Goal: Use online tool/utility

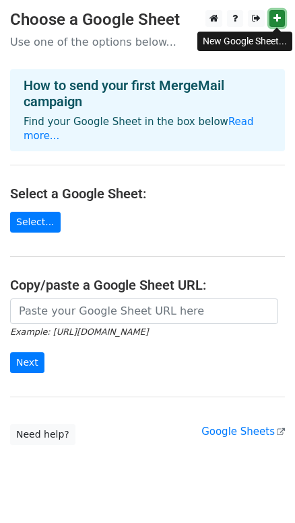
click at [270, 20] on link at bounding box center [276, 18] width 15 height 17
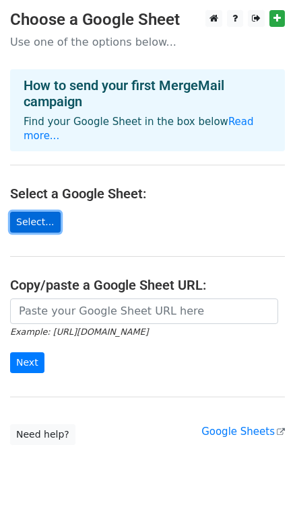
click at [46, 212] on link "Select..." at bounding box center [35, 222] width 50 height 21
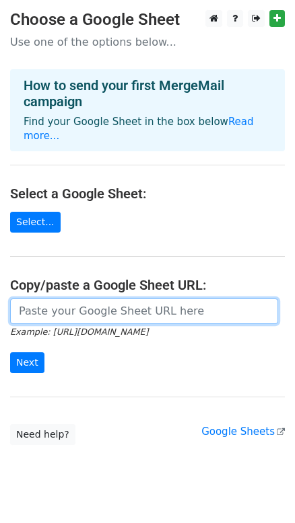
click at [155, 299] on input "url" at bounding box center [144, 312] width 268 height 26
paste input "[URL][DOMAIN_NAME]"
type input "[URL][DOMAIN_NAME]"
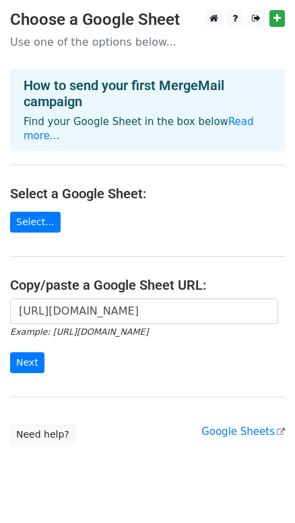
click at [99, 344] on form "[URL][DOMAIN_NAME] Example: [URL][DOMAIN_NAME] Next" at bounding box center [147, 336] width 274 height 75
click at [33, 352] on input "Next" at bounding box center [27, 362] width 34 height 21
